Goal: Obtain resource: Obtain resource

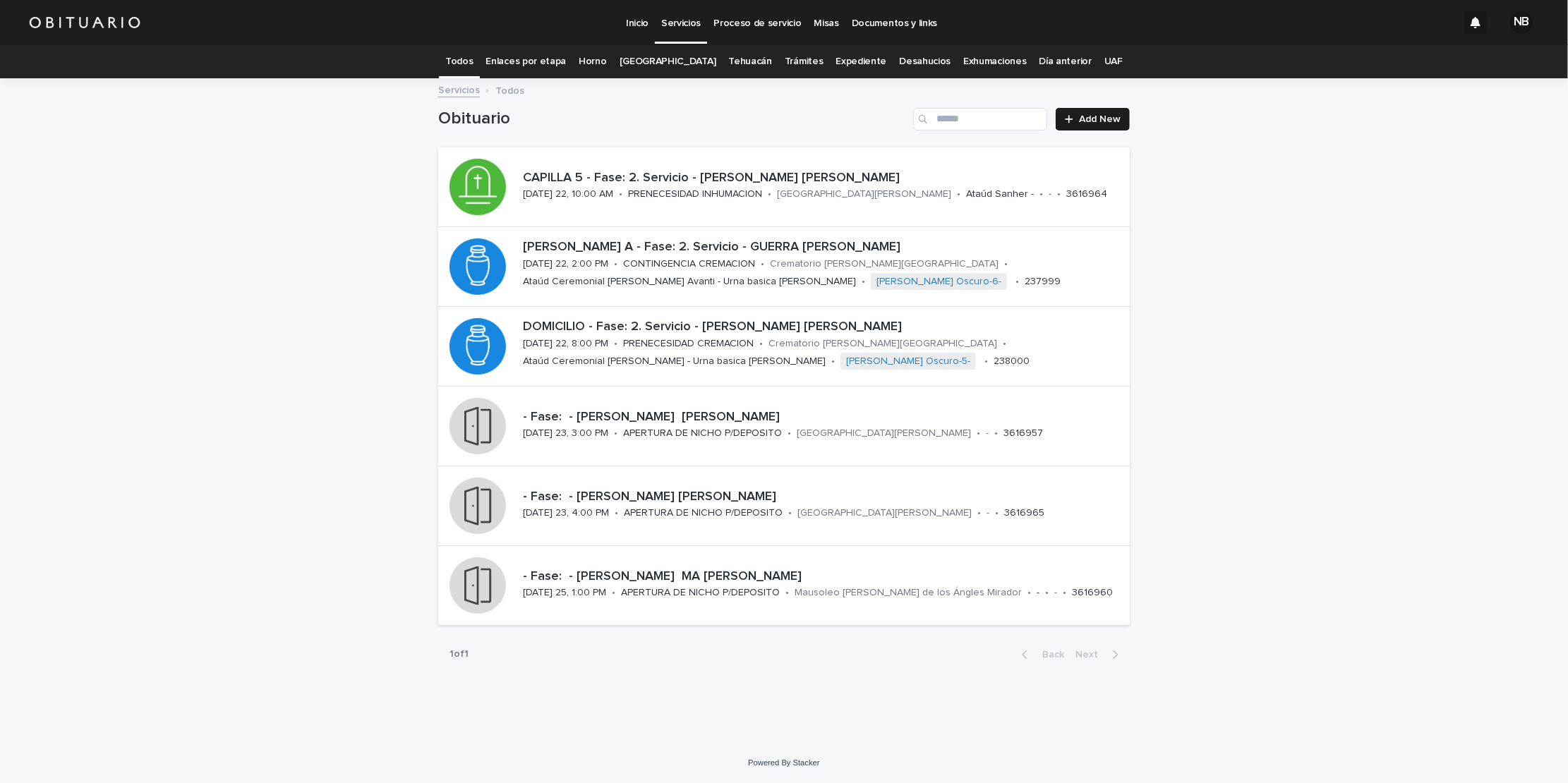
click at [762, 13] on p "Proceso de servicio" at bounding box center [757, 15] width 88 height 30
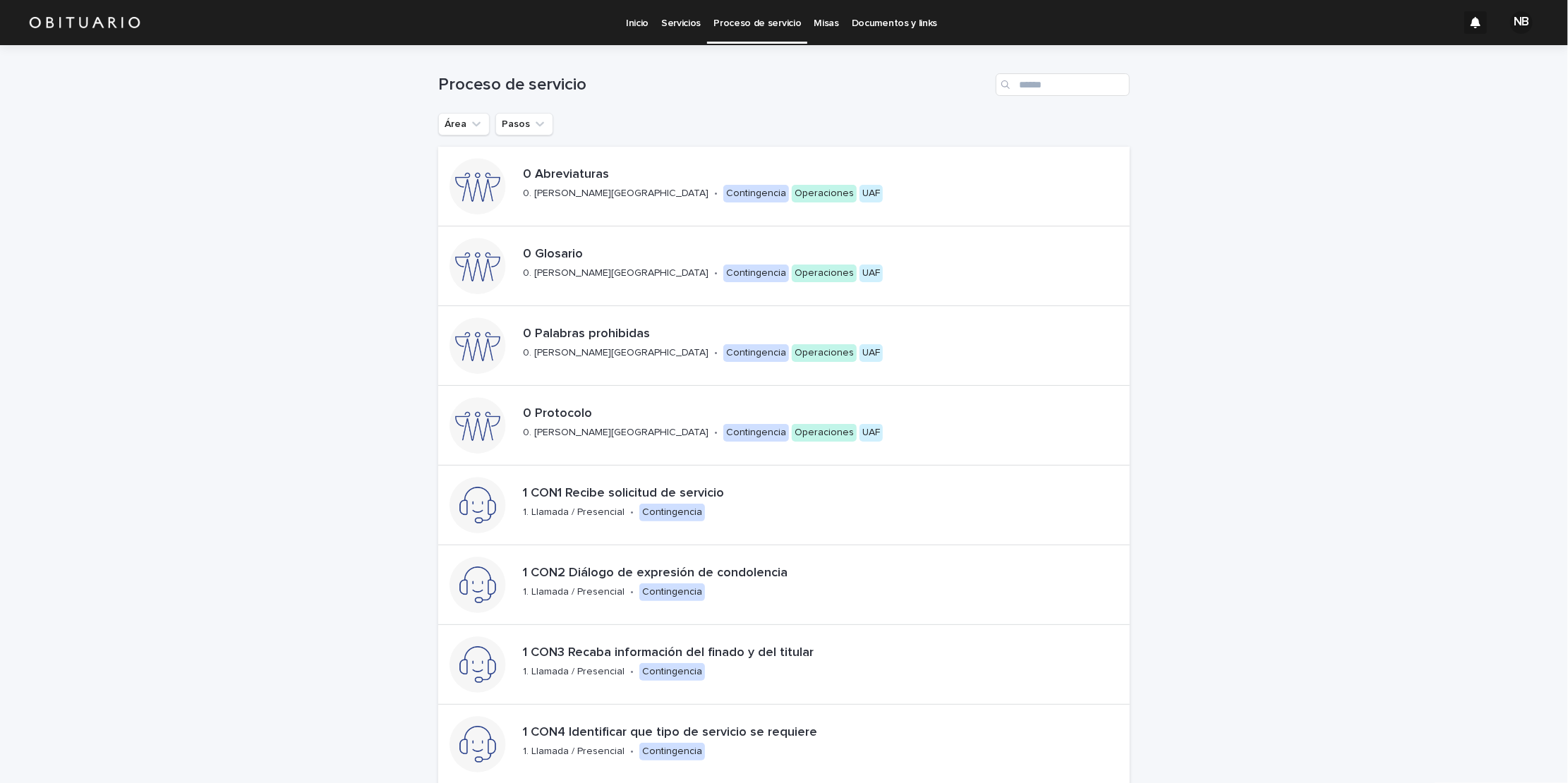
click at [686, 19] on p "Servicios" at bounding box center [680, 15] width 39 height 30
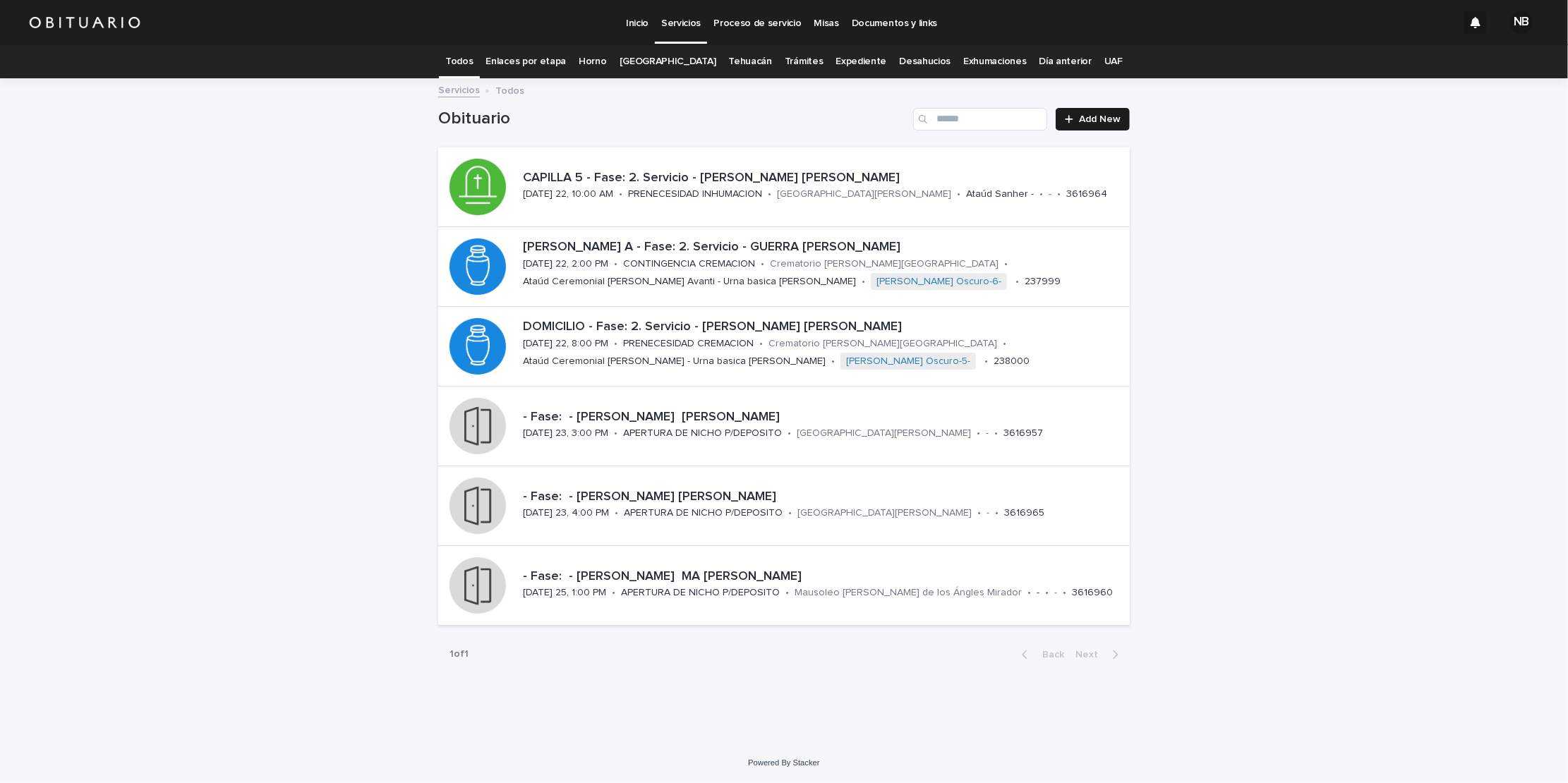
click at [752, 23] on p "Proceso de servicio" at bounding box center [757, 15] width 88 height 30
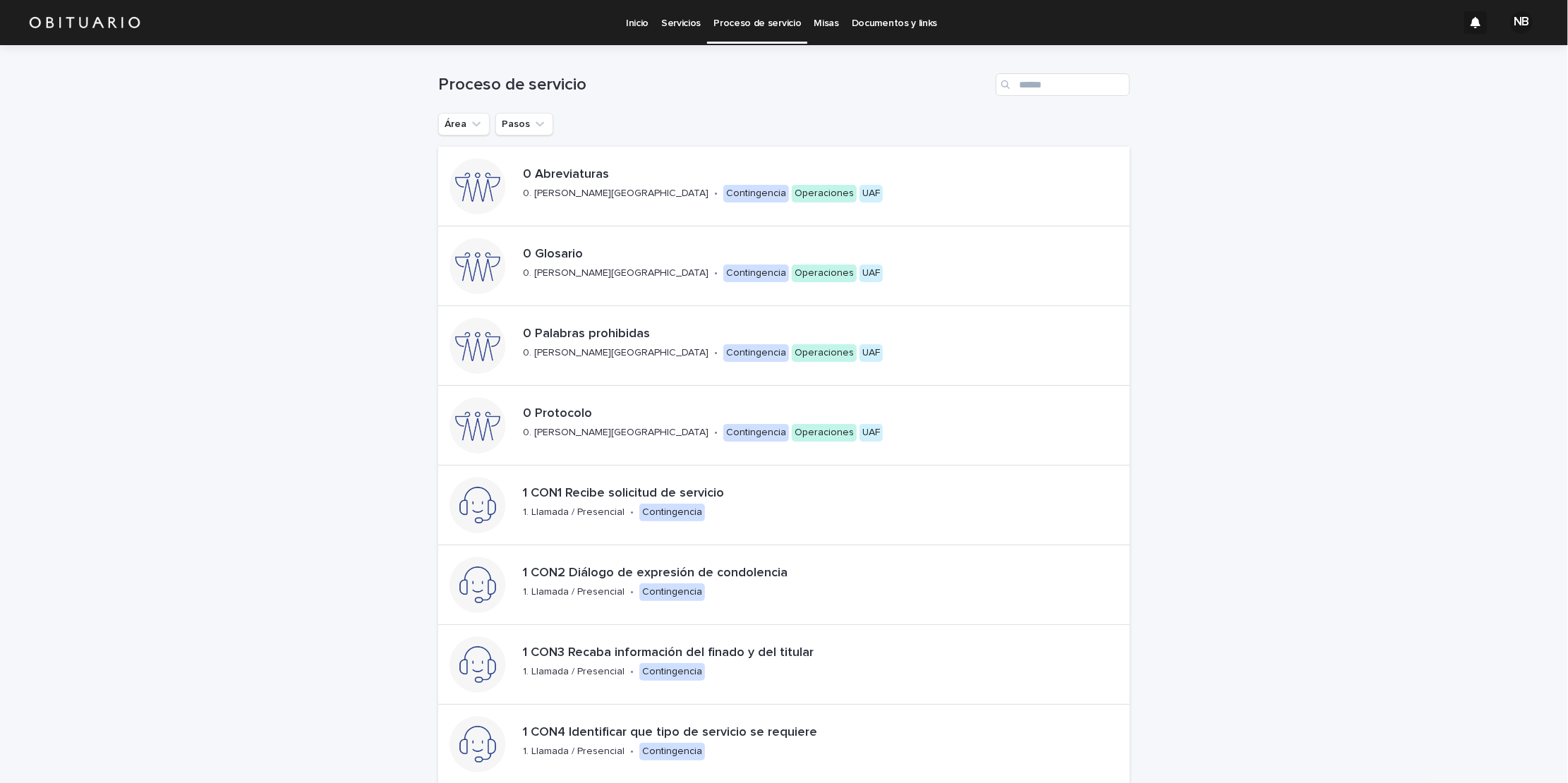
click at [882, 23] on p "Documentos y links" at bounding box center [894, 15] width 85 height 30
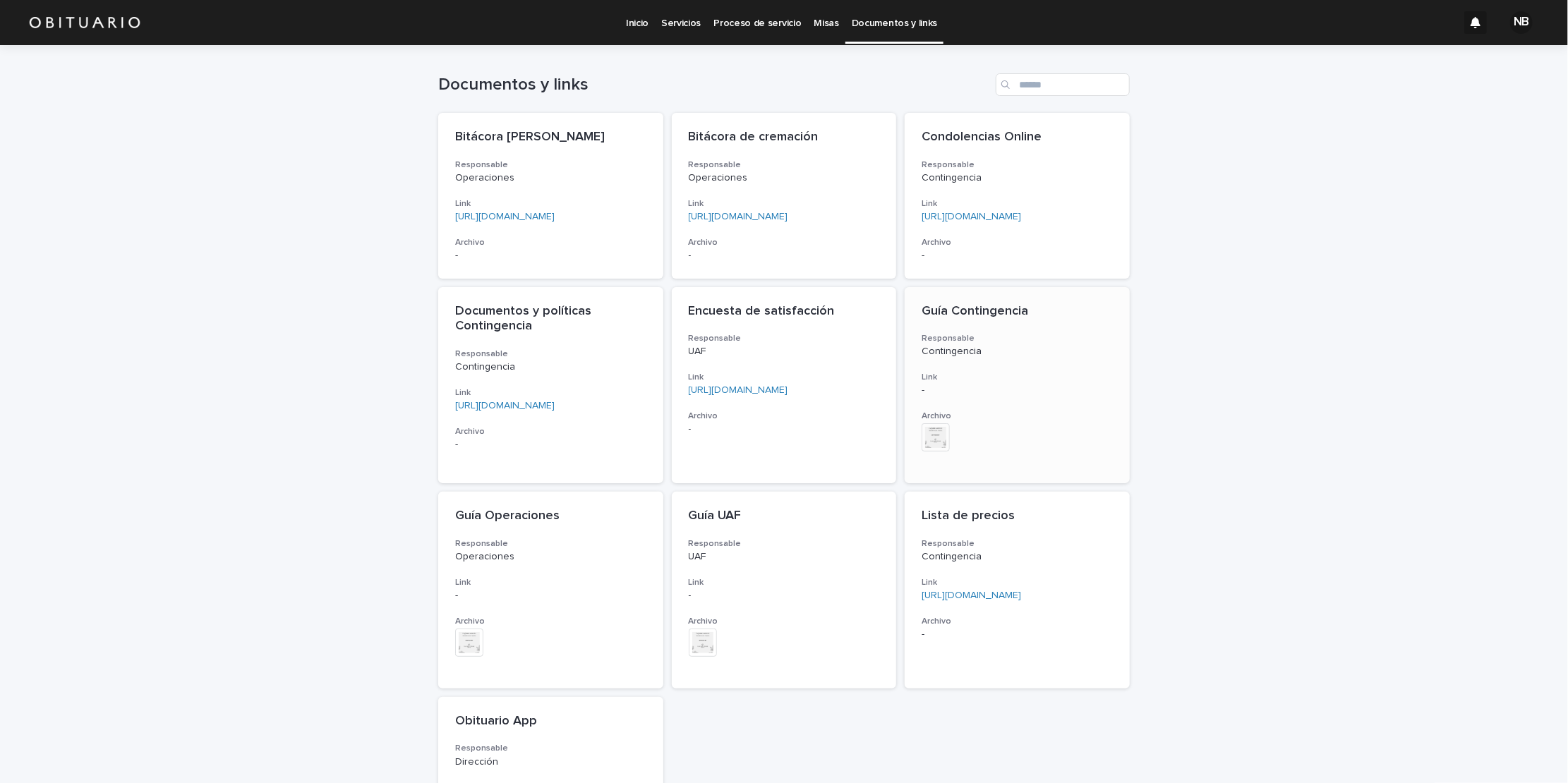
click at [978, 400] on div "Guía Contingencia Responsable Contingencia Link - Archivo + 0 This file cannot …" at bounding box center [1017, 386] width 225 height 197
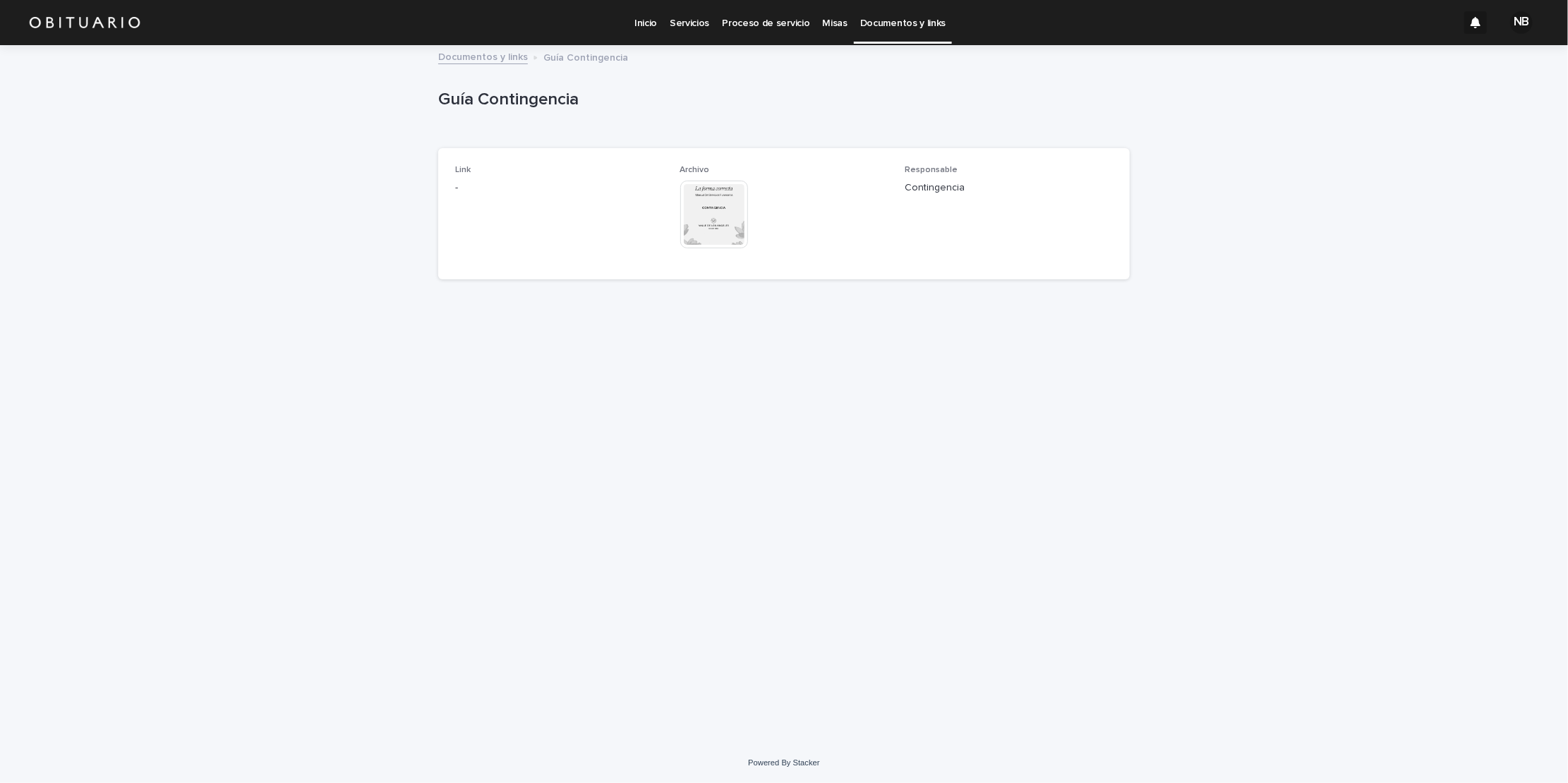
click at [715, 205] on img at bounding box center [714, 214] width 68 height 68
